Goal: Navigation & Orientation: Find specific page/section

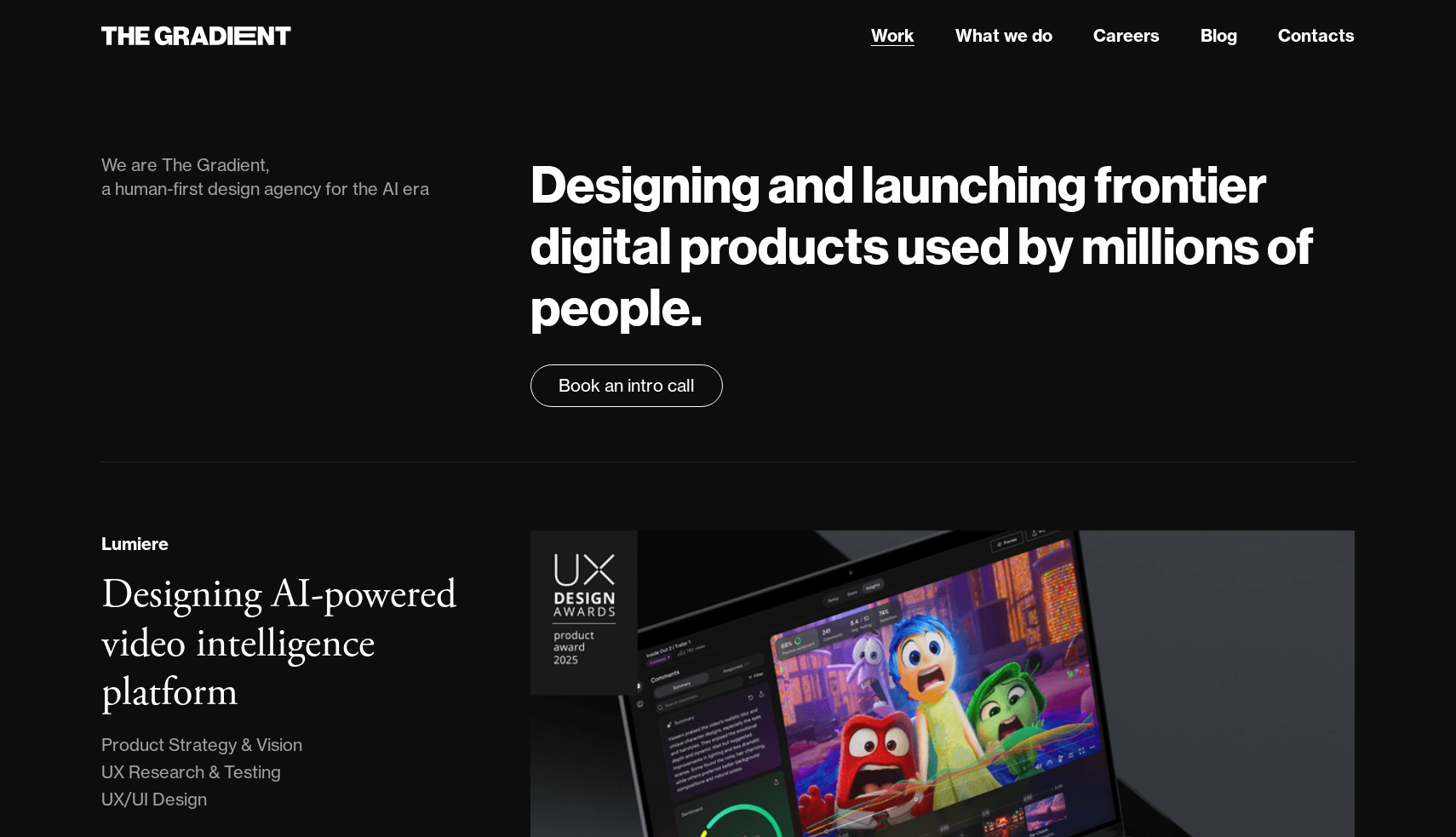
click at [888, 31] on link "Work" at bounding box center [893, 36] width 43 height 25
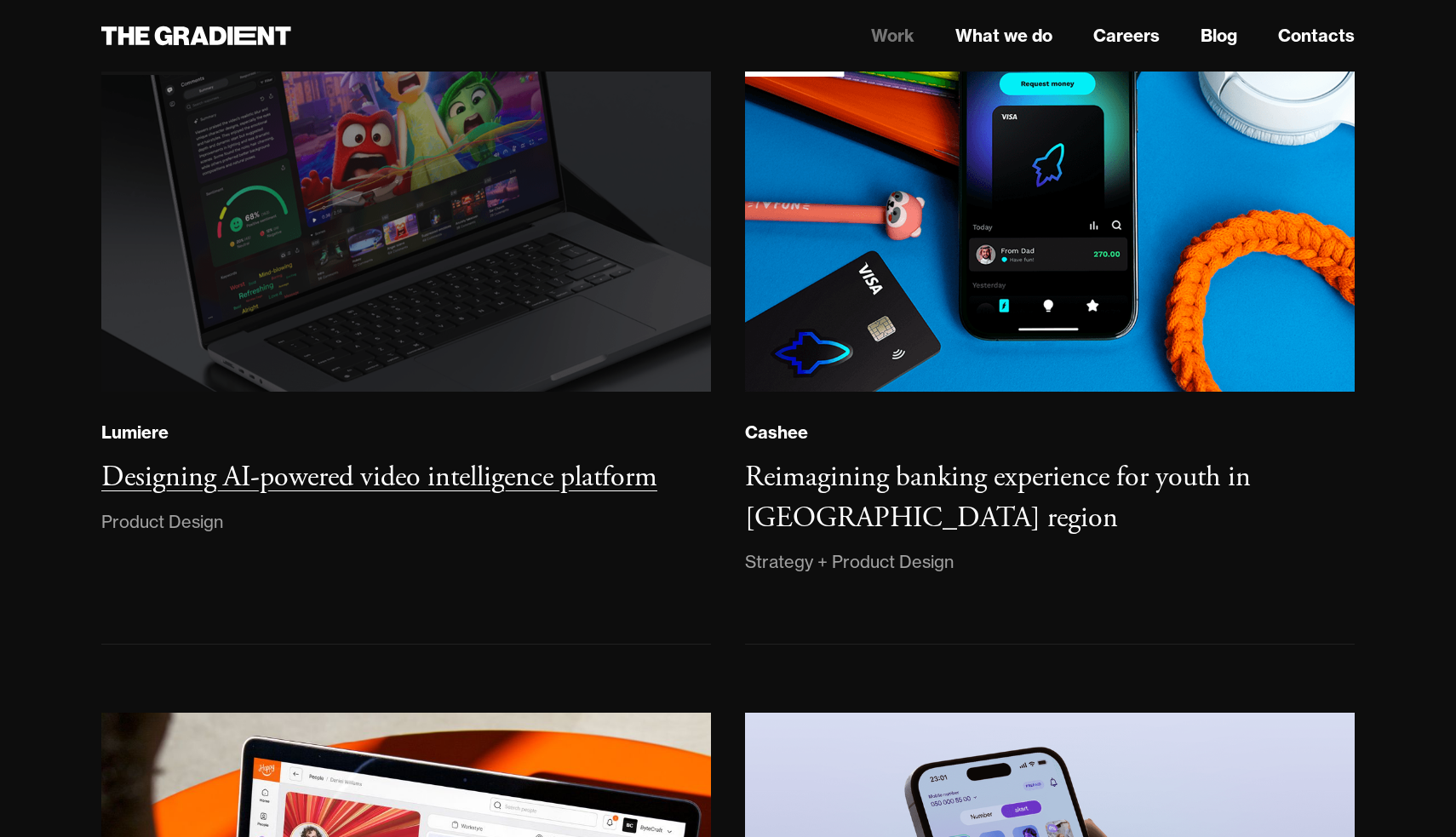
scroll to position [367, 0]
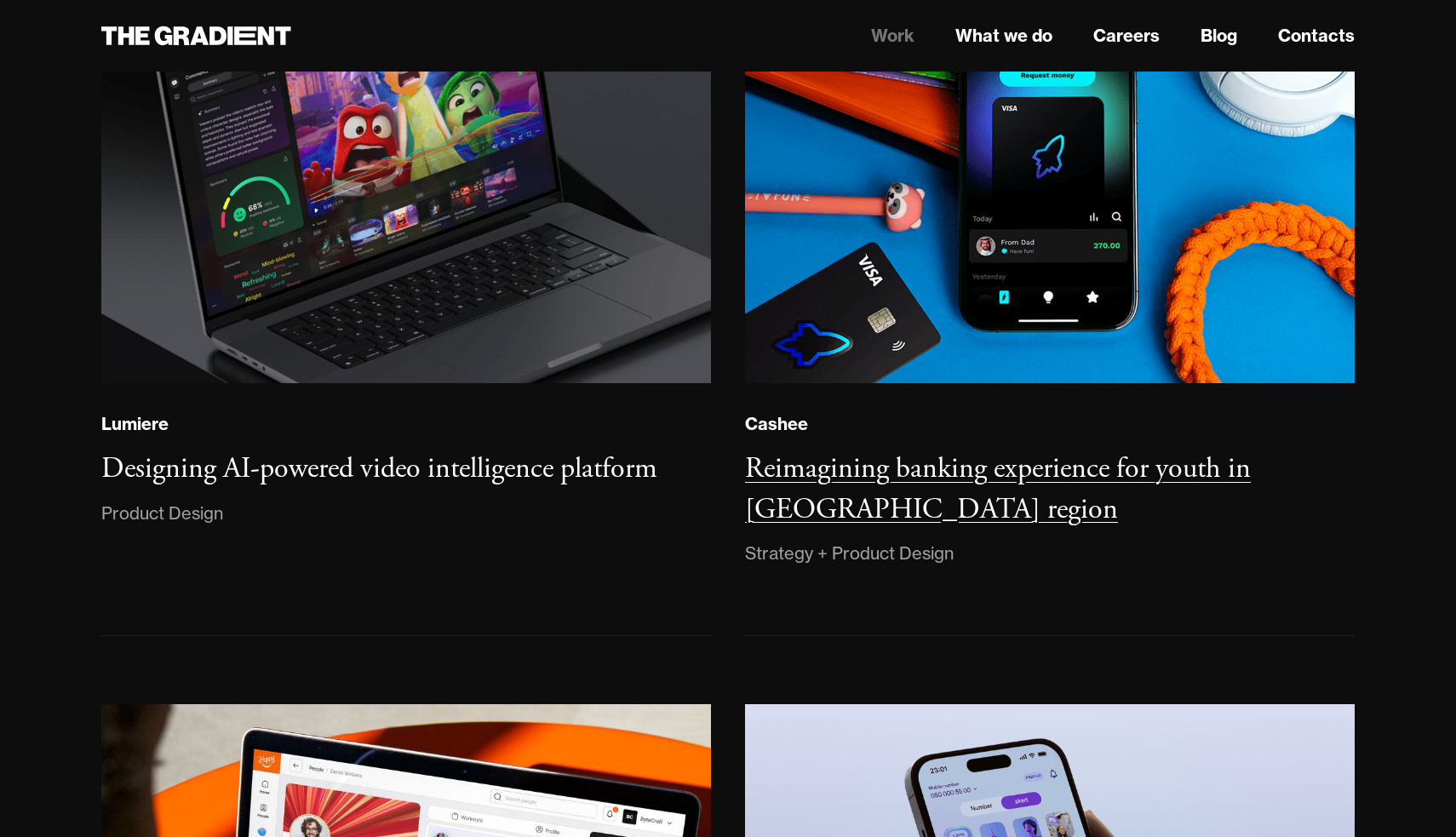
click at [812, 459] on h3 "Reimagining banking experience for youth in [GEOGRAPHIC_DATA] region" at bounding box center [998, 489] width 506 height 77
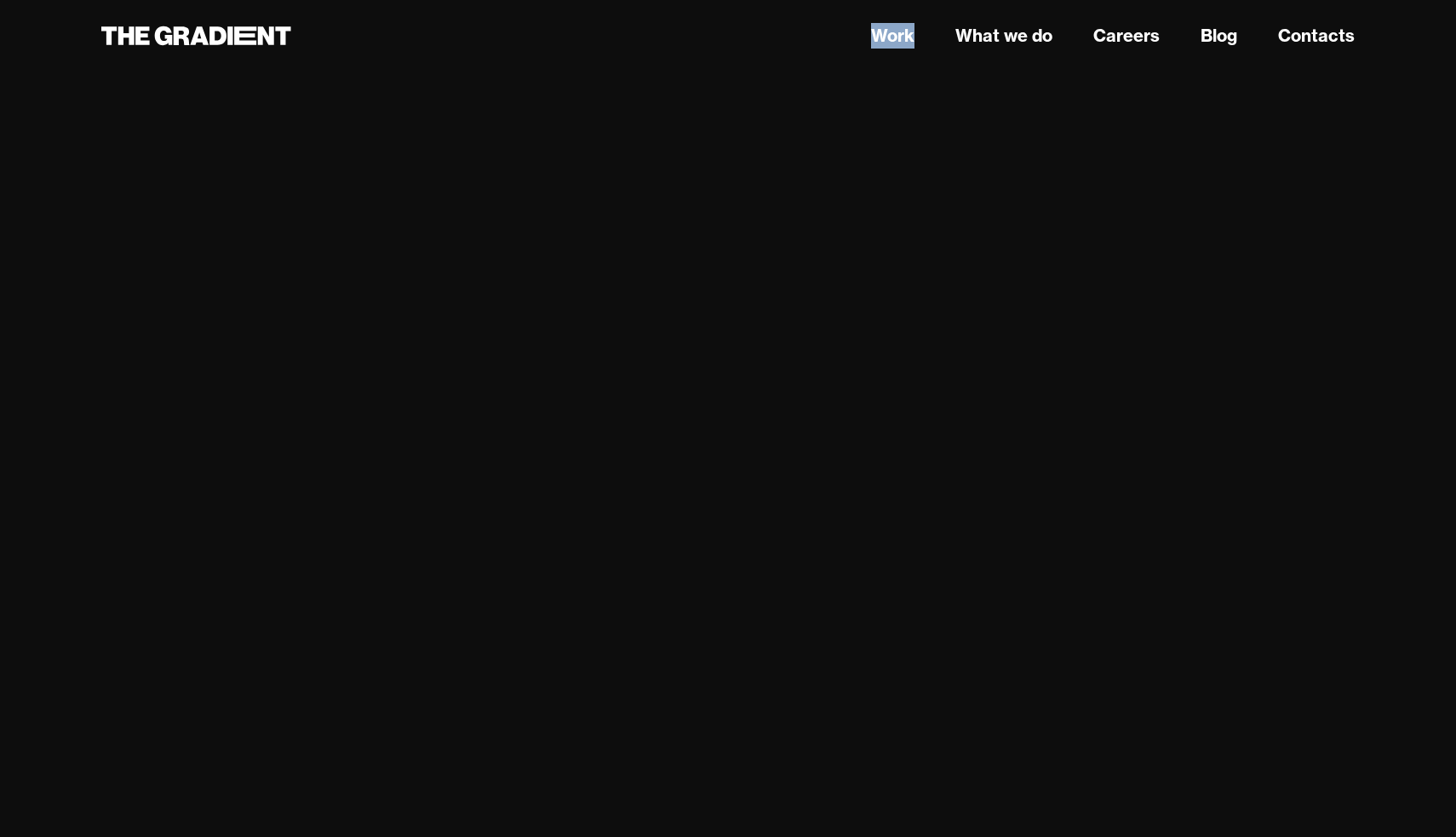
scroll to position [8317, 0]
drag, startPoint x: 906, startPoint y: 34, endPoint x: 1273, endPoint y: -1, distance: 368.7
click at [304, 37] on div "Work What we do Careers Blog Contacts" at bounding box center [728, 36] width 1288 height 31
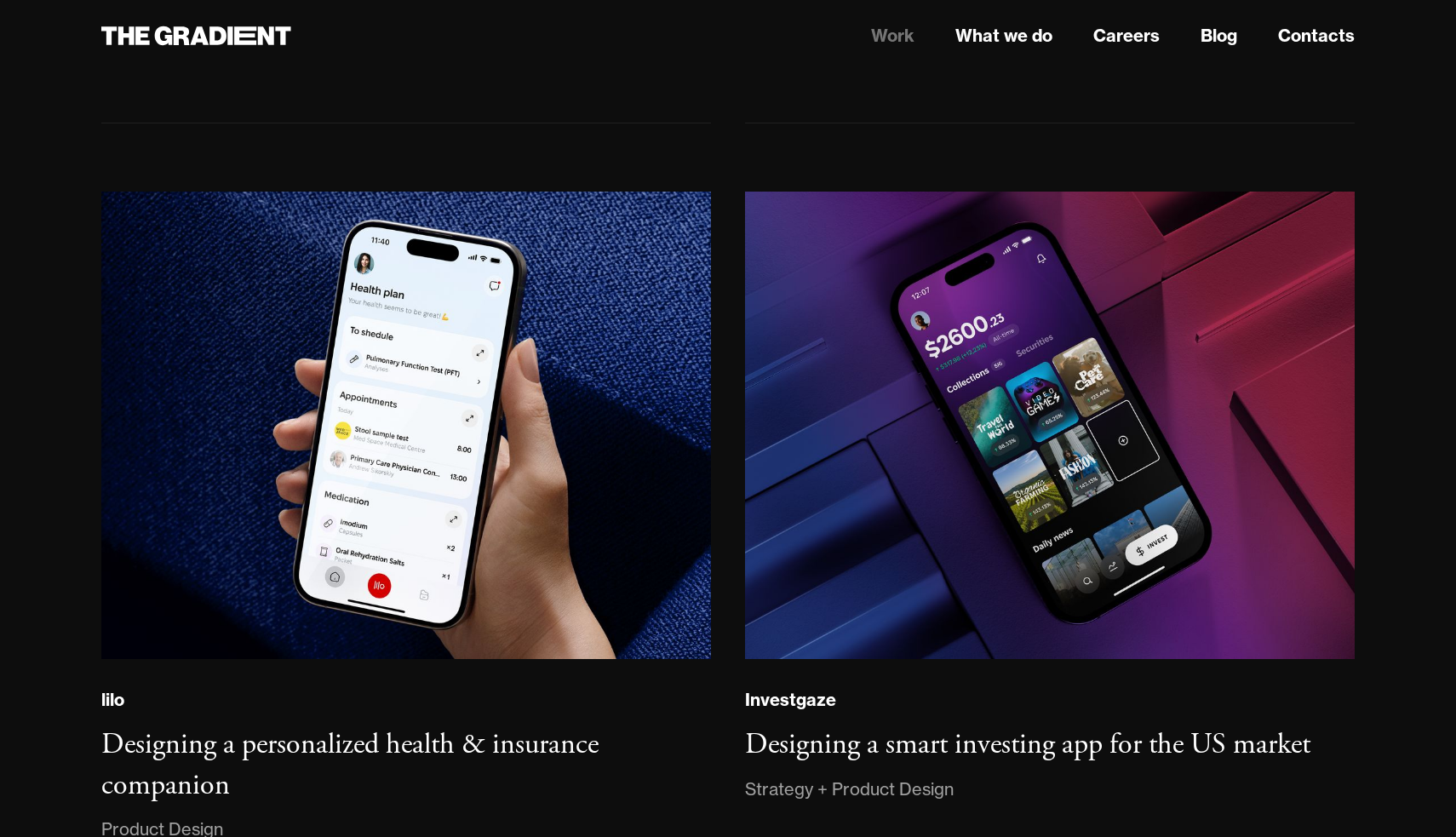
scroll to position [1652, 0]
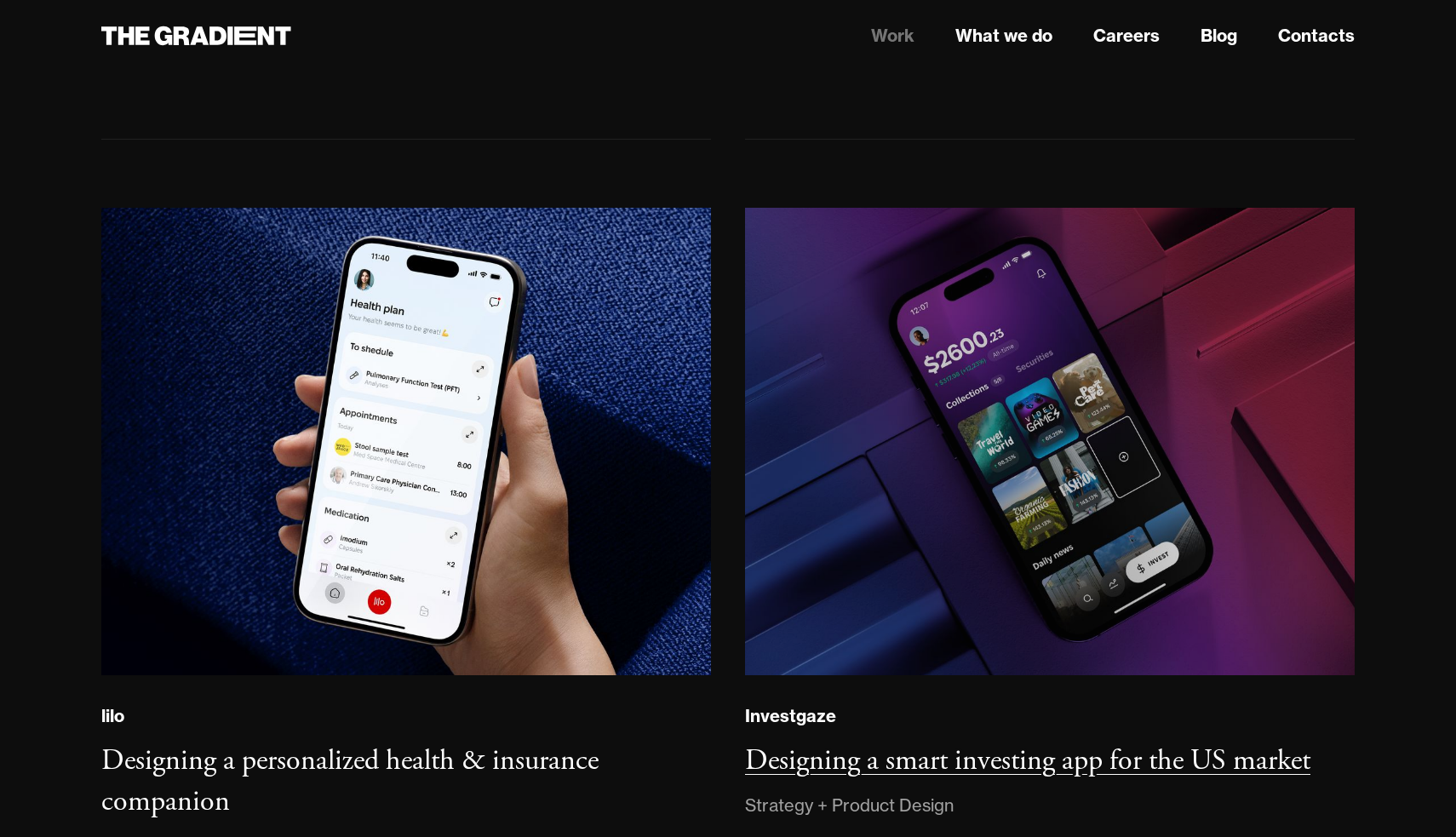
click at [891, 449] on img at bounding box center [1050, 441] width 615 height 471
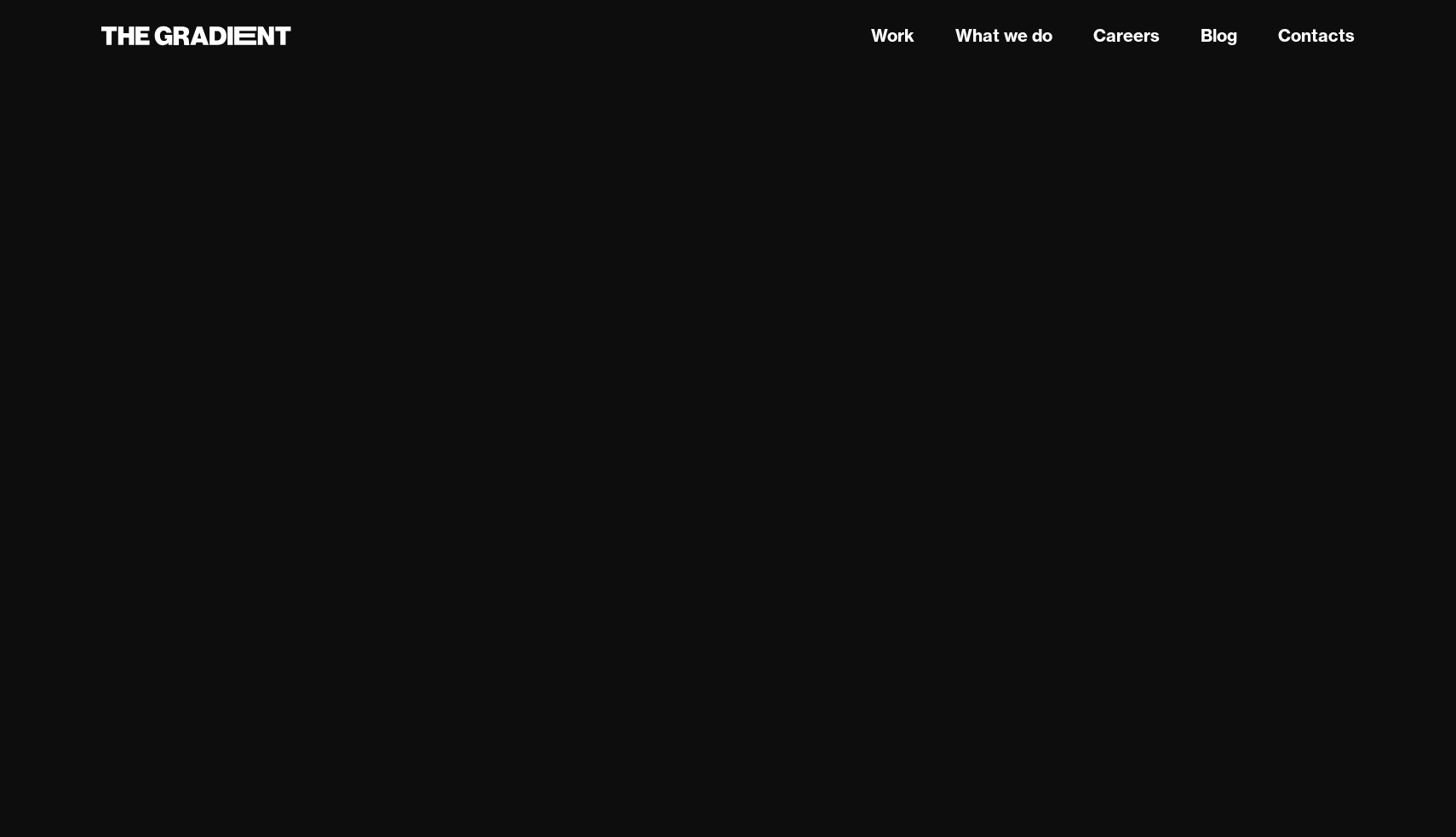
scroll to position [3968, 0]
